Goal: Task Accomplishment & Management: Manage account settings

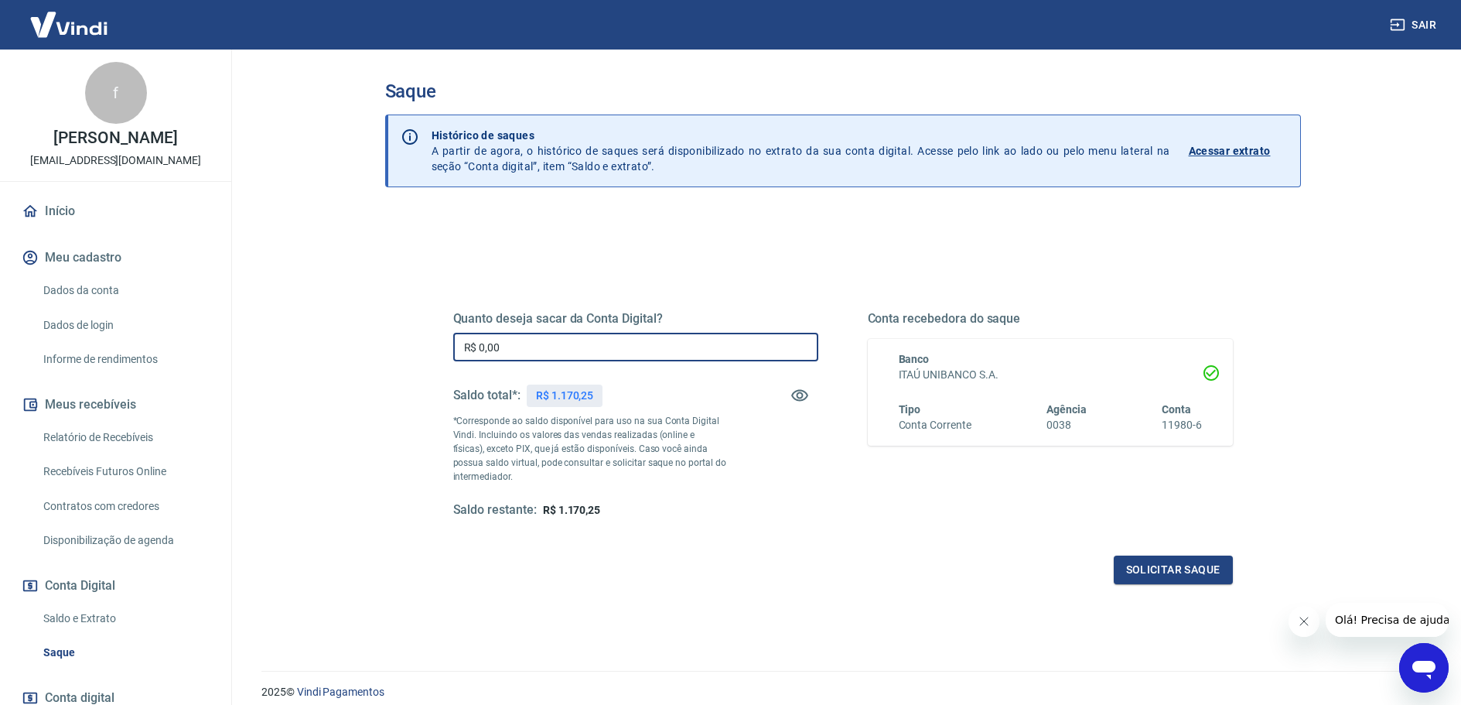
drag, startPoint x: 526, startPoint y: 350, endPoint x: 527, endPoint y: 357, distance: 7.8
click at [527, 357] on input "R$ 0,00" at bounding box center [635, 347] width 365 height 29
type input "R$ 1.170,25"
click at [1170, 567] on button "Solicitar saque" at bounding box center [1173, 569] width 119 height 29
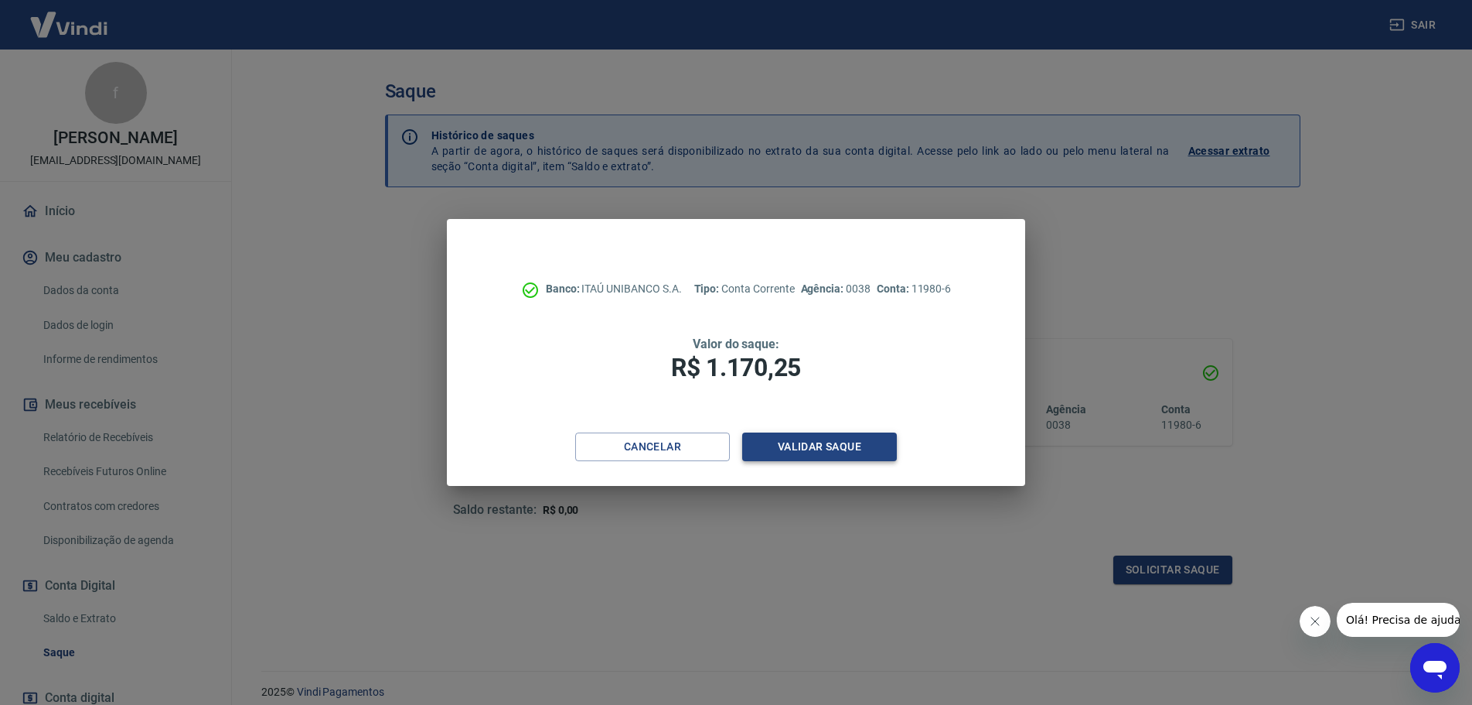
click at [838, 452] on button "Validar saque" at bounding box center [819, 446] width 155 height 29
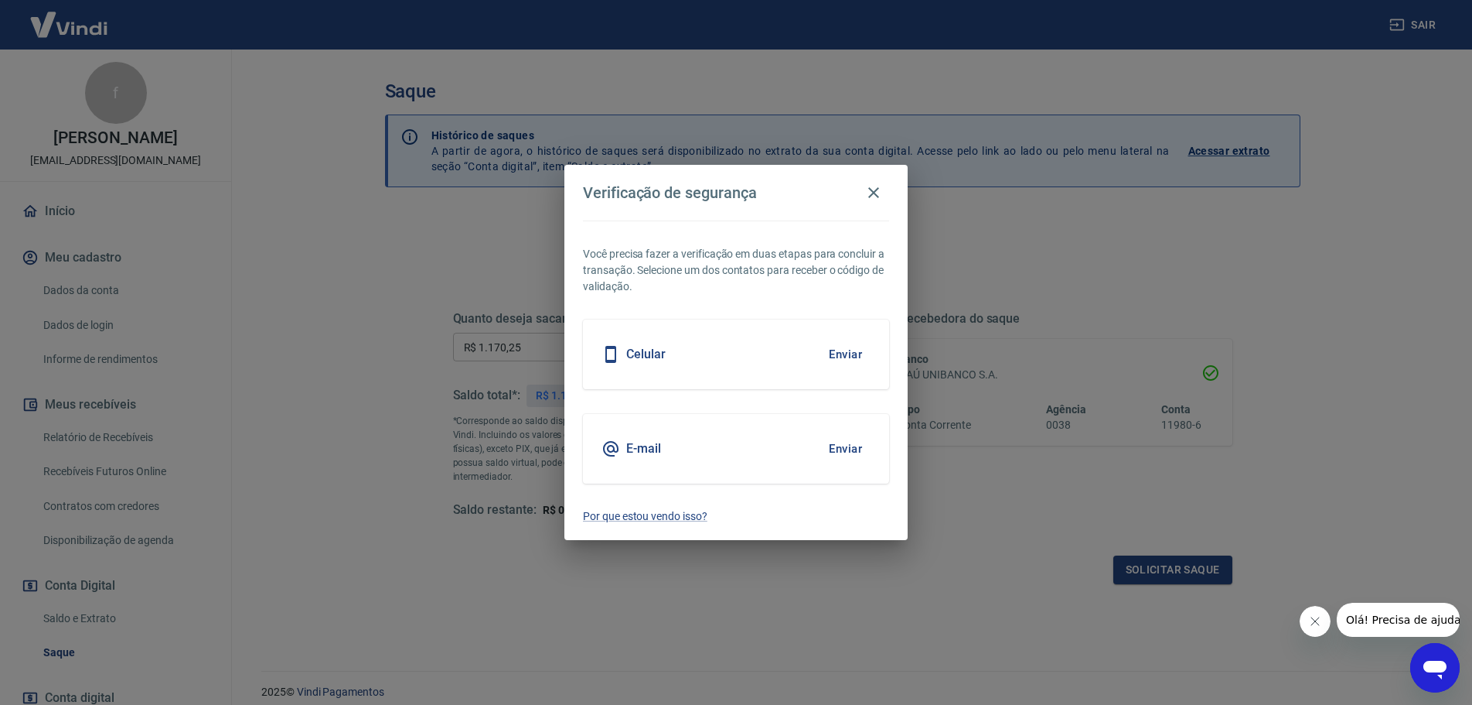
click at [754, 359] on div "Celular Enviar" at bounding box center [736, 354] width 306 height 70
click at [858, 357] on button "Enviar" at bounding box center [846, 354] width 50 height 32
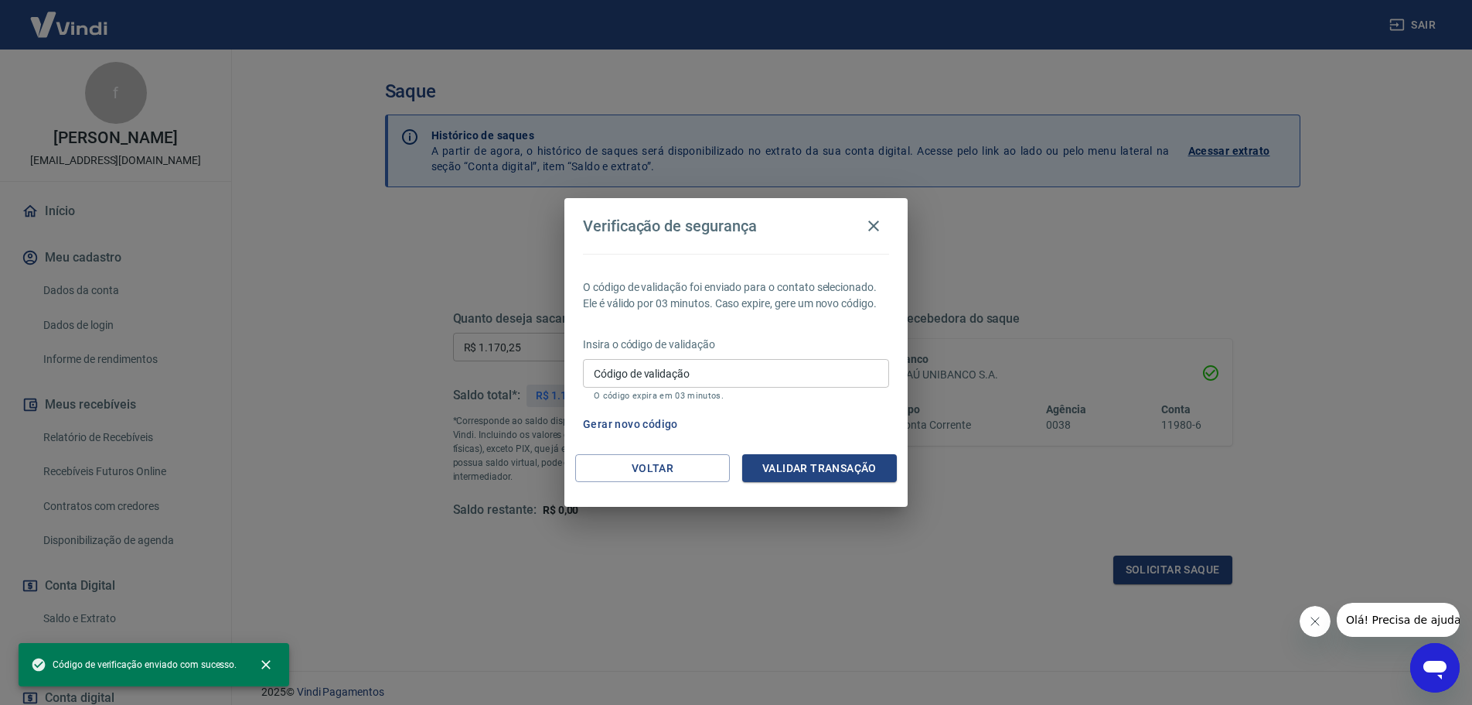
click at [781, 378] on input "Código de validação" at bounding box center [736, 373] width 306 height 29
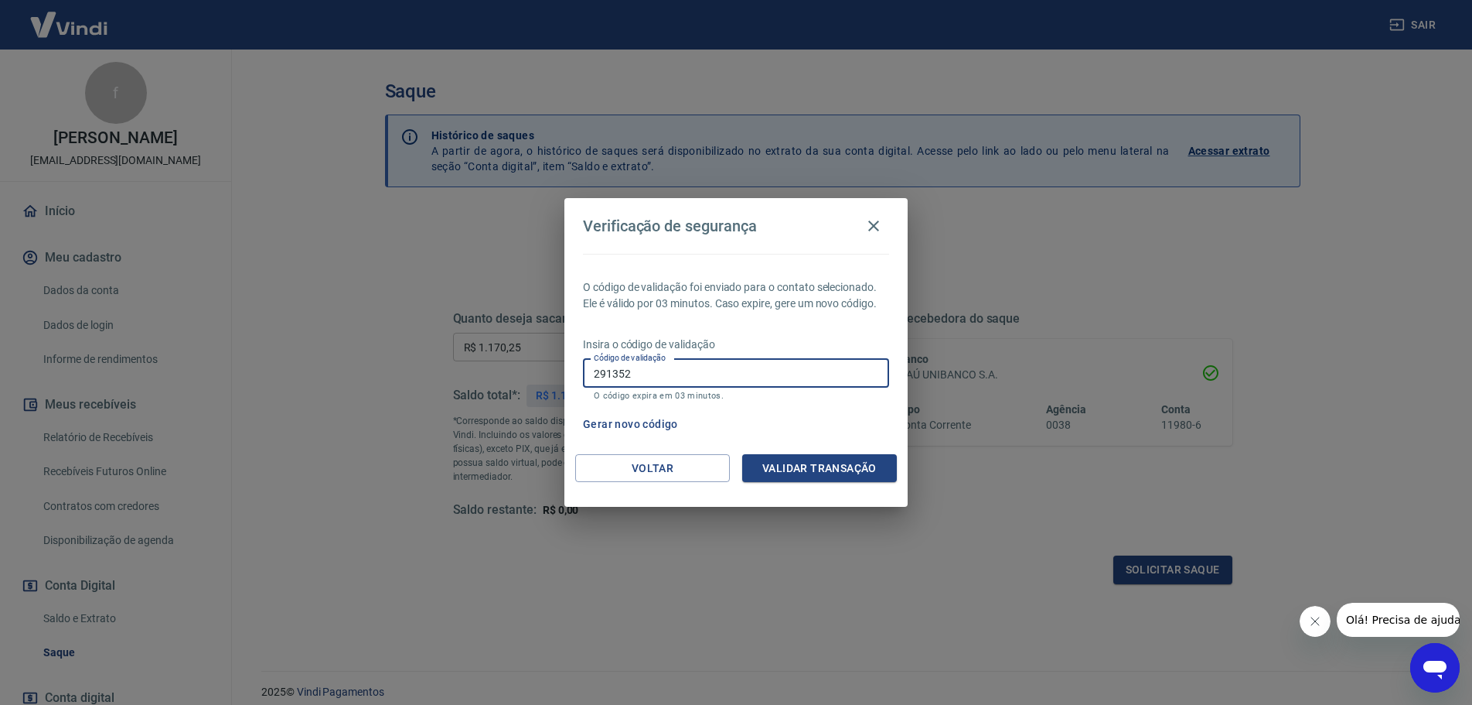
type input "291352"
click at [855, 467] on button "Validar transação" at bounding box center [819, 468] width 155 height 29
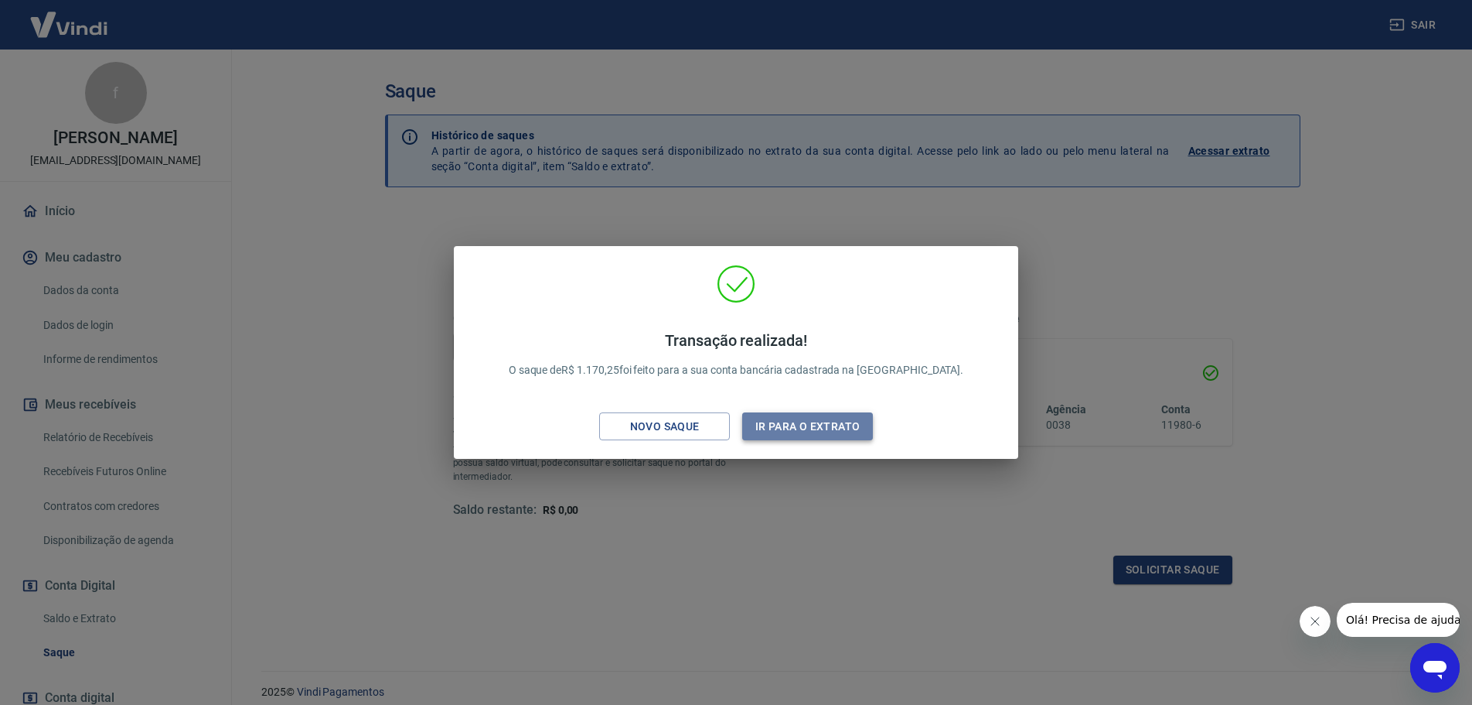
click at [796, 433] on button "Ir para o extrato" at bounding box center [807, 426] width 131 height 29
